Goal: Entertainment & Leisure: Consume media (video, audio)

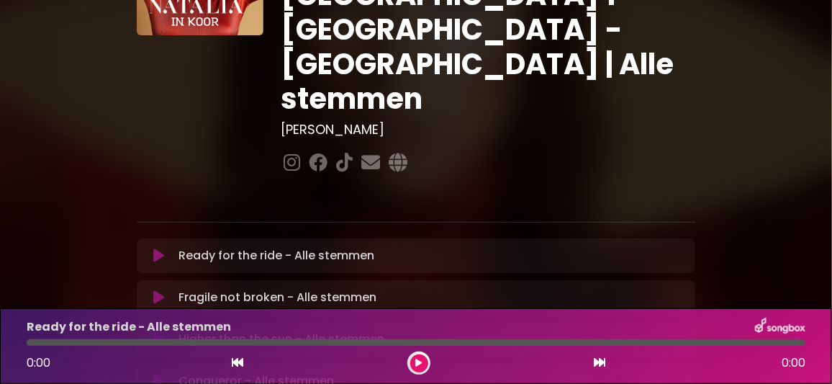
scroll to position [215, 0]
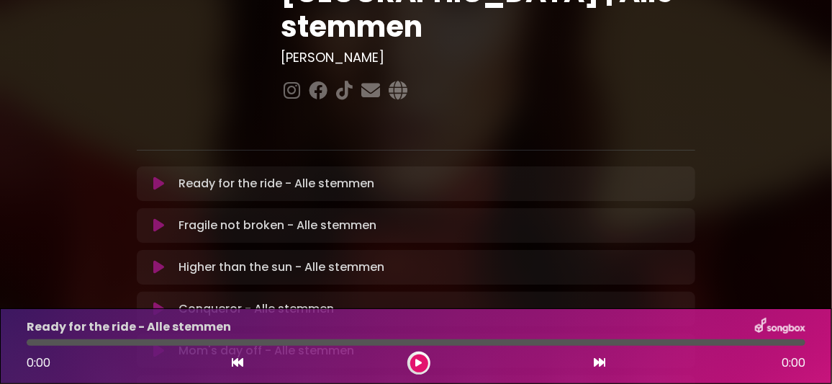
click at [158, 343] on icon at bounding box center [158, 350] width 11 height 14
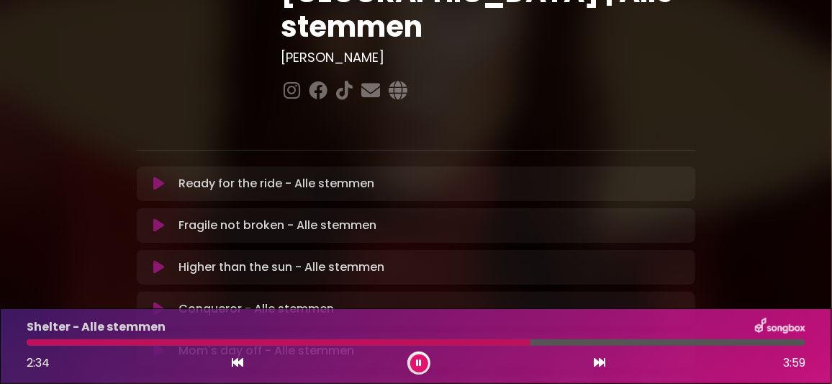
click at [631, 340] on div at bounding box center [416, 342] width 779 height 6
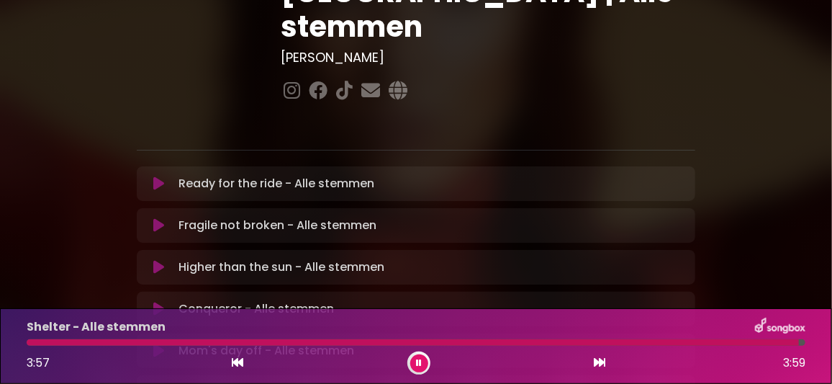
click at [422, 361] on button at bounding box center [419, 363] width 18 height 18
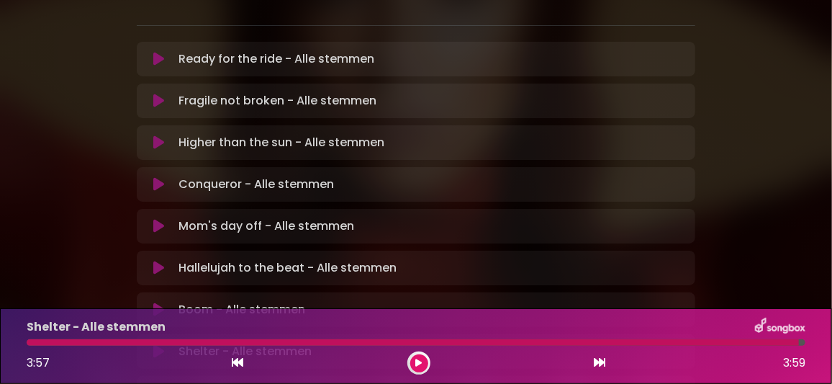
scroll to position [359, 0]
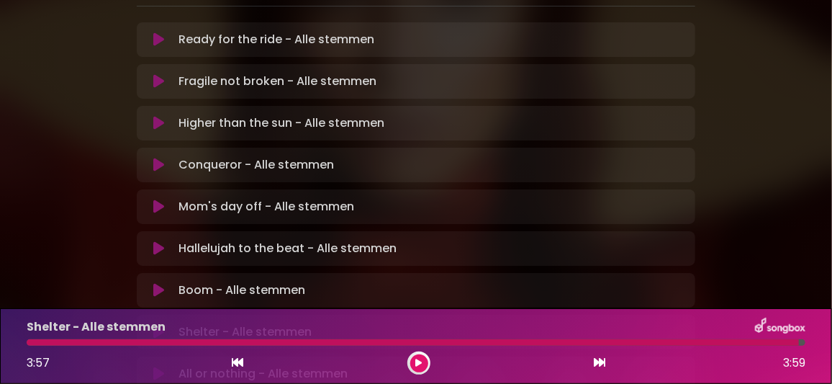
click at [160, 366] on icon at bounding box center [158, 373] width 11 height 14
click at [415, 366] on button at bounding box center [419, 363] width 18 height 18
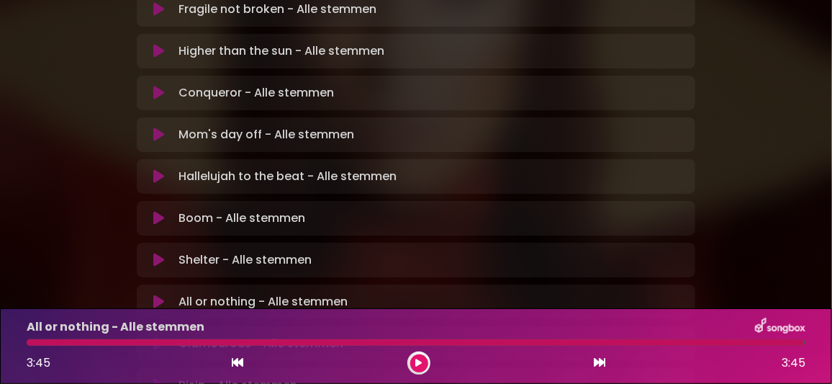
click at [158, 336] on icon at bounding box center [158, 343] width 11 height 14
click at [638, 326] on div "Glamourous - Alle stemmen" at bounding box center [416, 327] width 796 height 19
click at [419, 360] on icon at bounding box center [419, 363] width 6 height 9
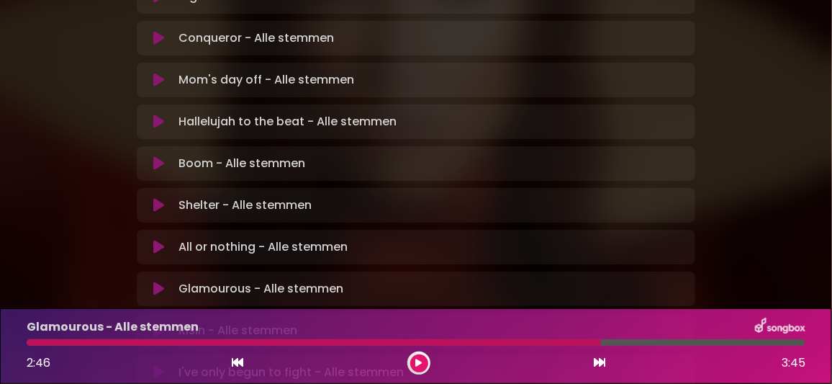
scroll to position [503, 0]
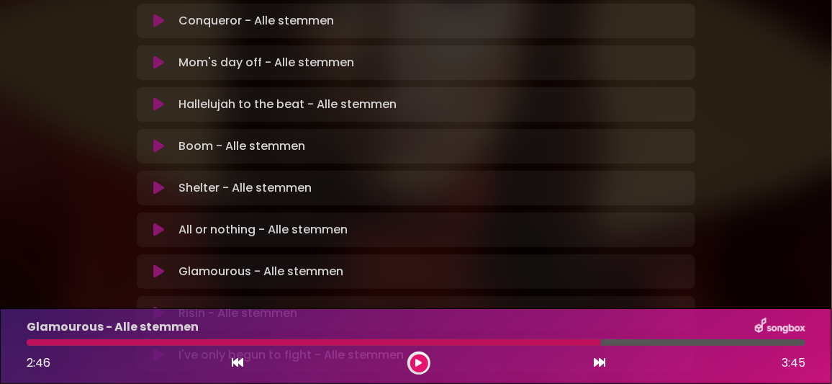
click at [161, 306] on icon at bounding box center [158, 313] width 11 height 14
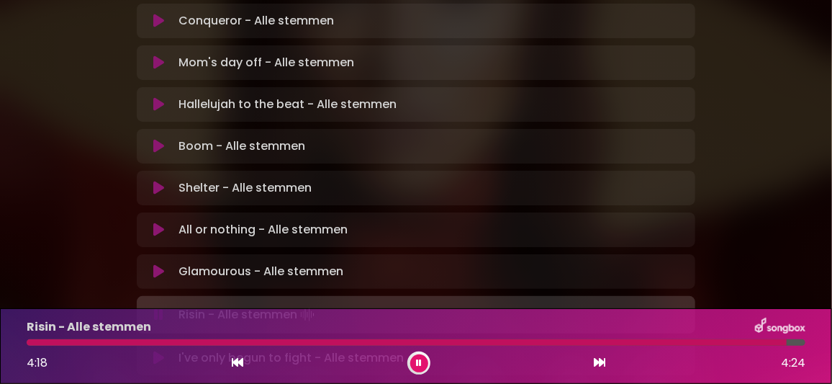
click at [420, 365] on icon at bounding box center [419, 363] width 6 height 9
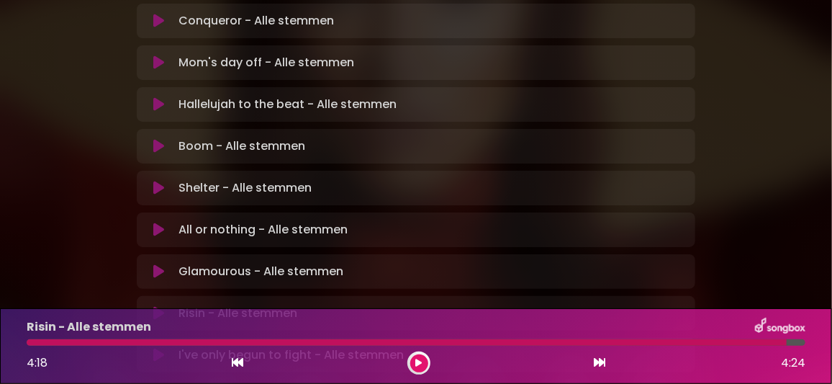
click at [162, 348] on icon at bounding box center [158, 355] width 11 height 14
